Goal: Task Accomplishment & Management: Use online tool/utility

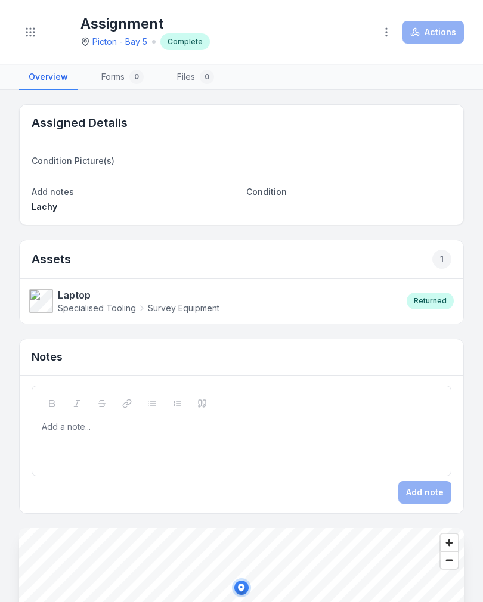
click at [32, 41] on button "Toggle Navigation" at bounding box center [30, 32] width 23 height 23
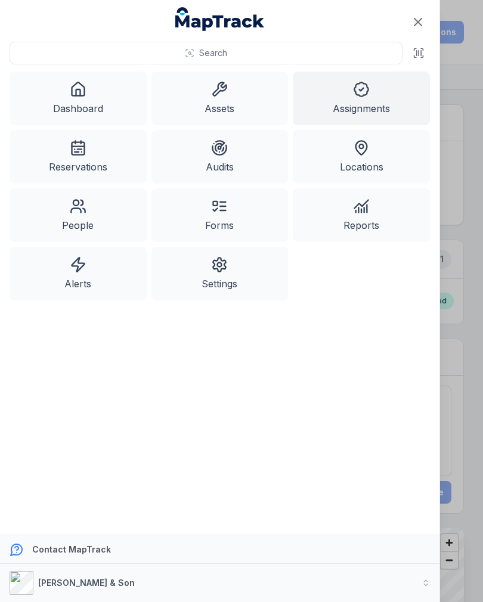
click at [226, 102] on link "Assets" at bounding box center [219, 99] width 137 height 54
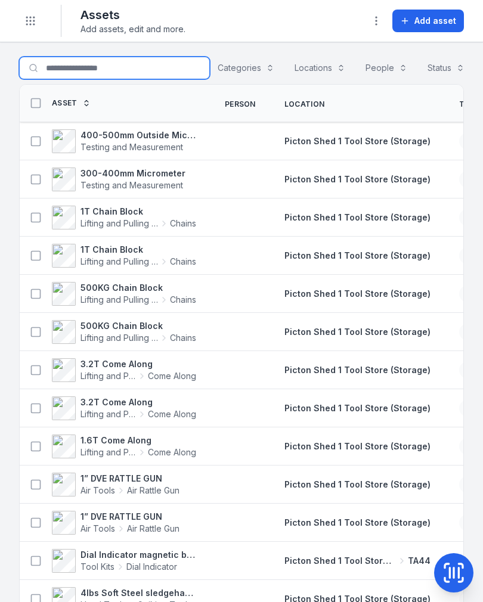
click at [72, 66] on input "Search for assets" at bounding box center [114, 68] width 191 height 23
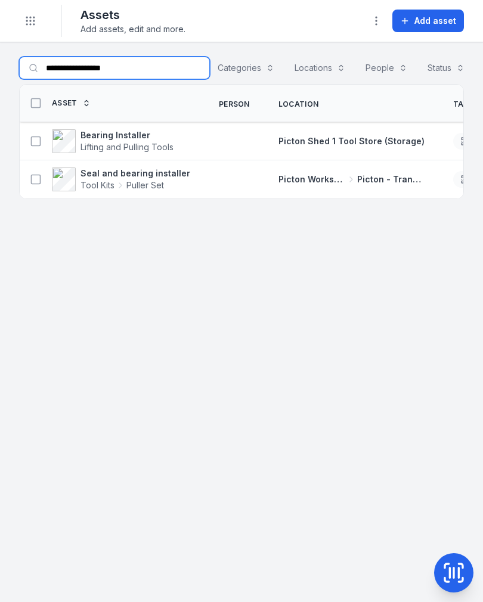
type input "**********"
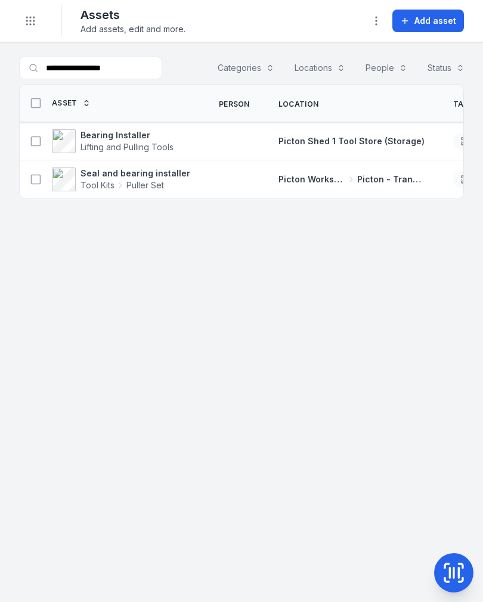
click at [29, 181] on button at bounding box center [35, 179] width 23 height 23
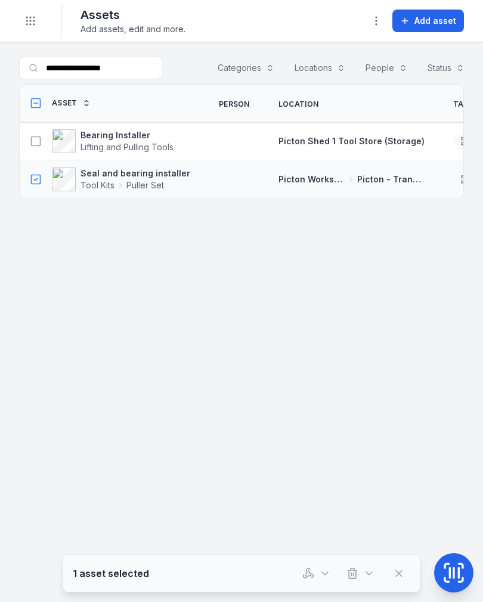
click at [314, 573] on button "button" at bounding box center [316, 573] width 39 height 23
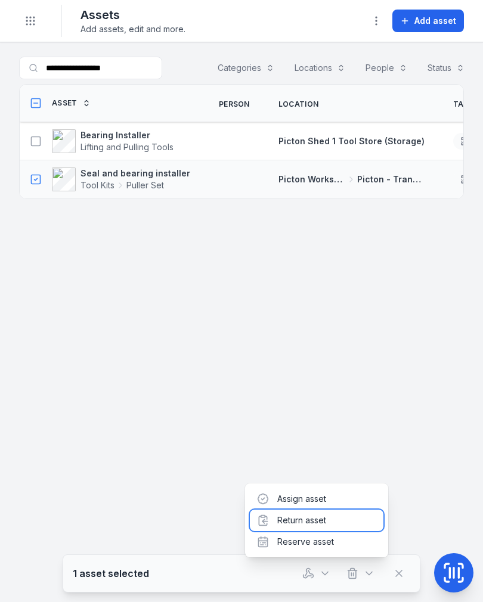
click at [332, 518] on div "Return asset" at bounding box center [316, 520] width 133 height 21
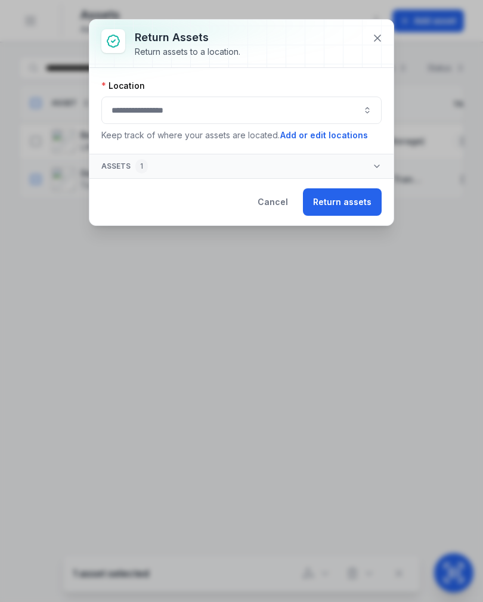
click at [299, 118] on button "button" at bounding box center [241, 110] width 280 height 27
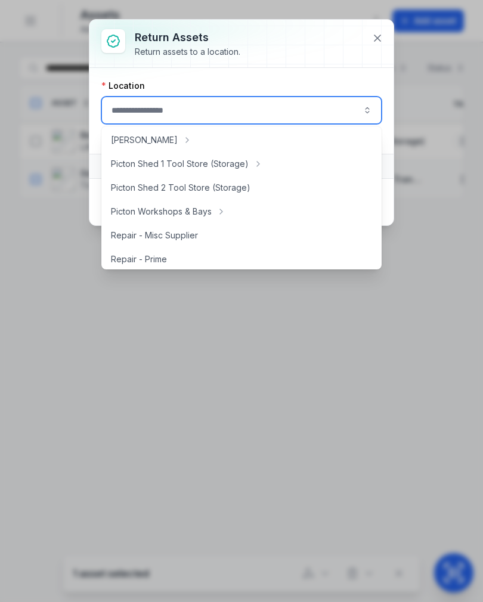
scroll to position [218, 0]
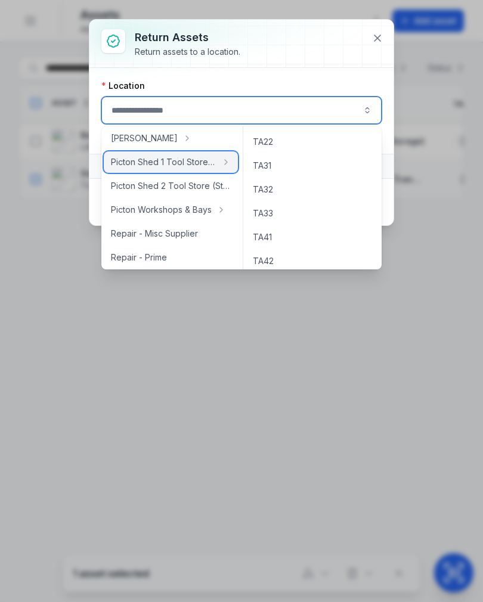
click at [199, 160] on span "Picton Shed 1 Tool Store (Storage)" at bounding box center [163, 162] width 105 height 12
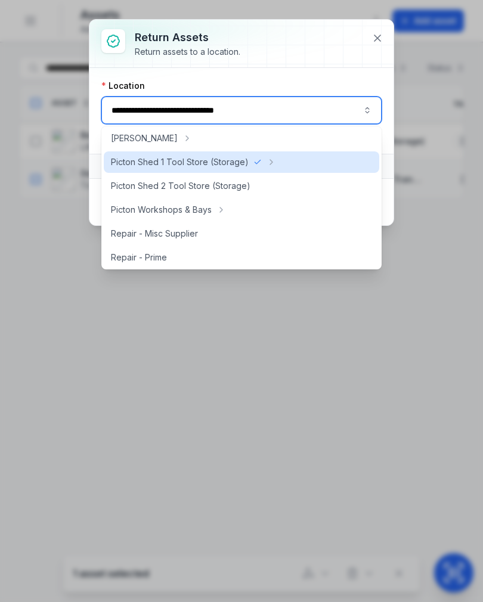
type input "**********"
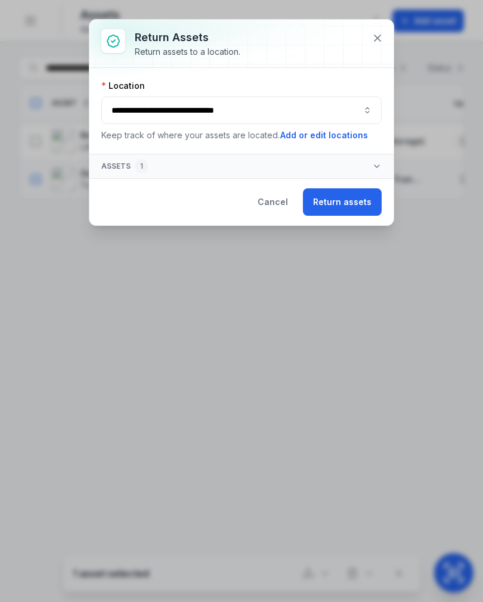
click at [362, 209] on button "Return assets" at bounding box center [342, 201] width 79 height 27
